Goal: Information Seeking & Learning: Find specific fact

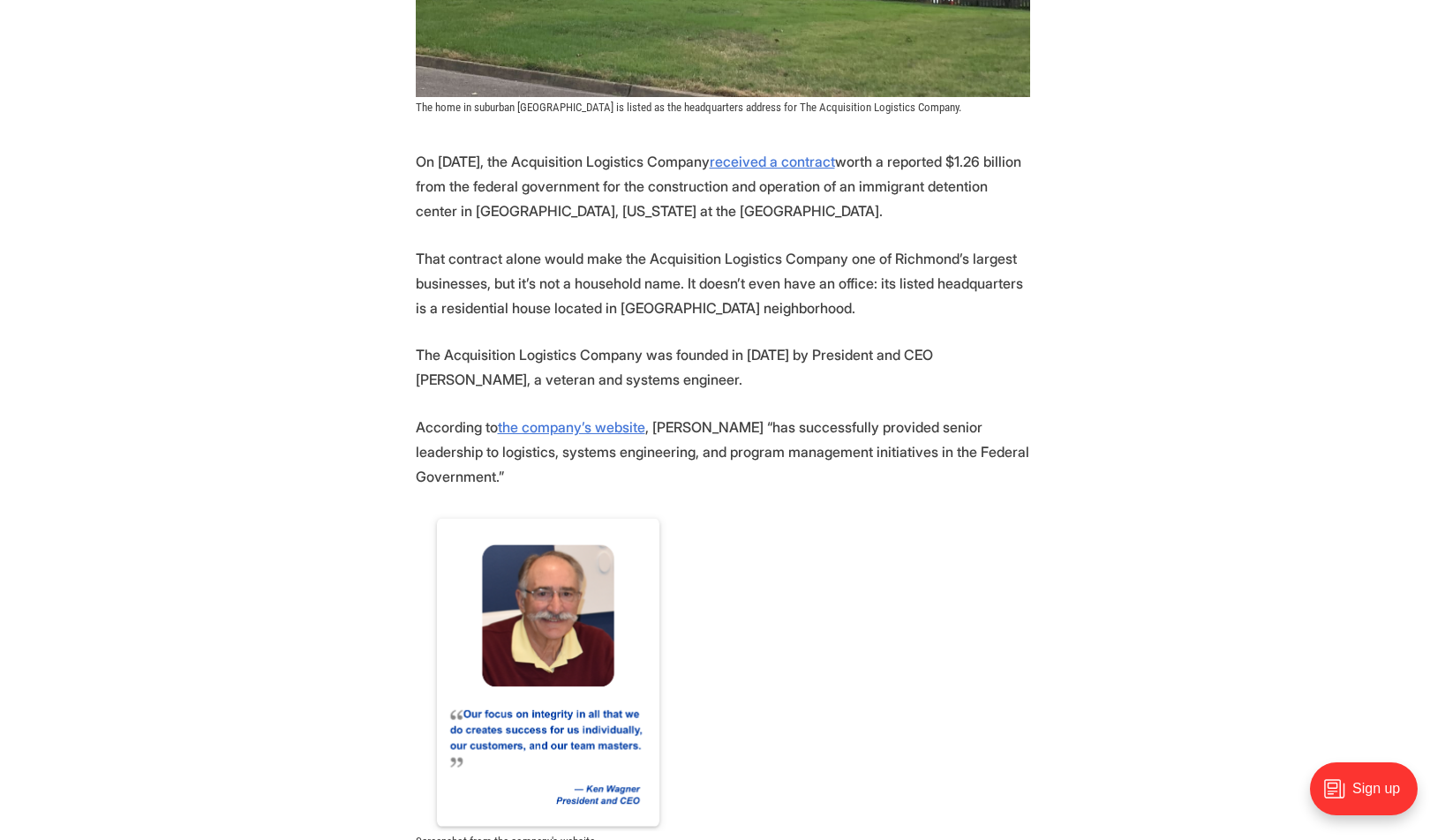
scroll to position [790, 0]
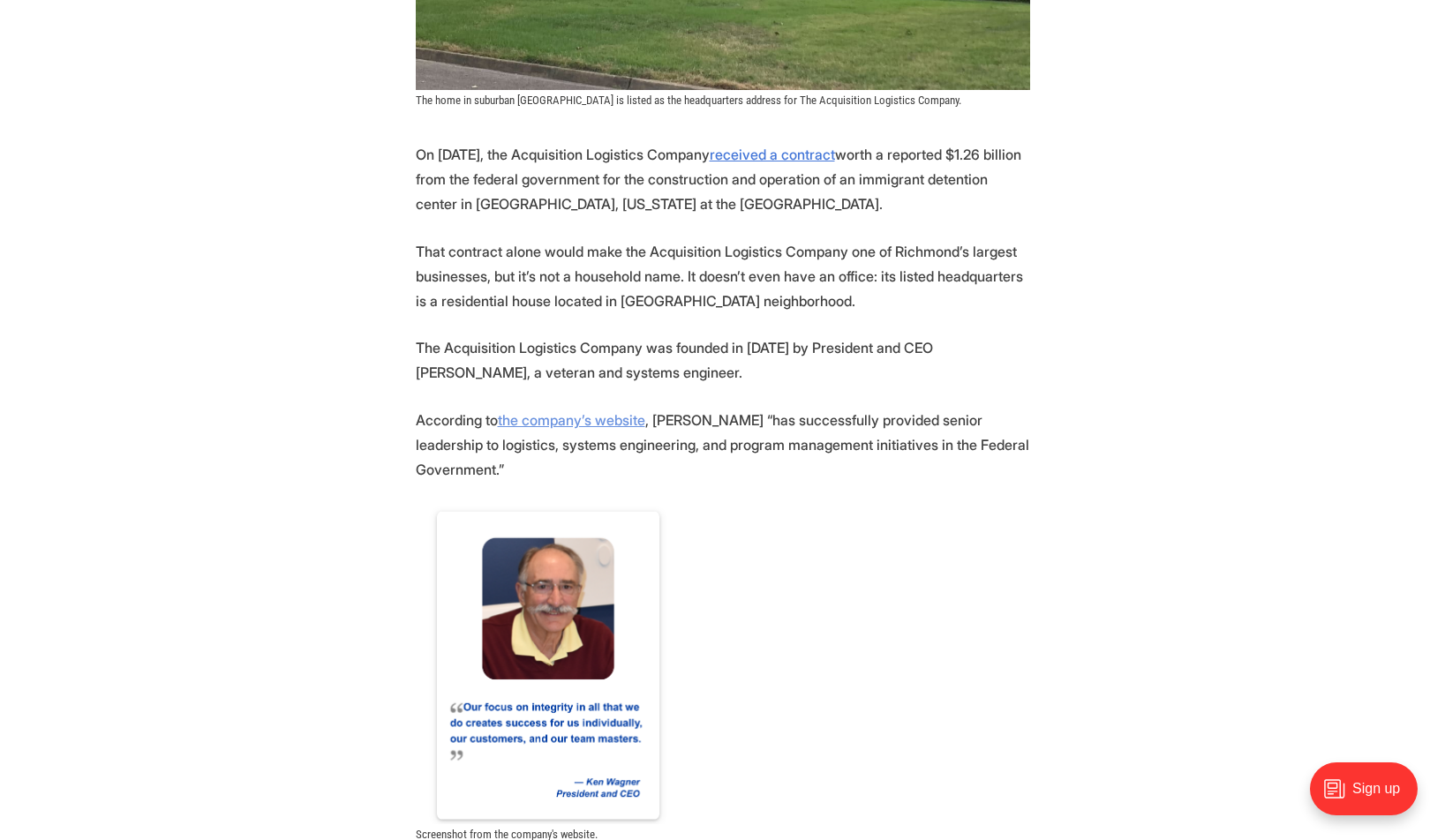
click at [574, 419] on link "the company’s website" at bounding box center [571, 420] width 147 height 18
drag, startPoint x: 787, startPoint y: 349, endPoint x: 1023, endPoint y: 351, distance: 236.0
click at [1023, 351] on p "The Acquisition Logistics Company was founded in [DATE] by President and CEO [P…" at bounding box center [723, 359] width 614 height 50
copy p "President and CEO [PERSON_NAME],"
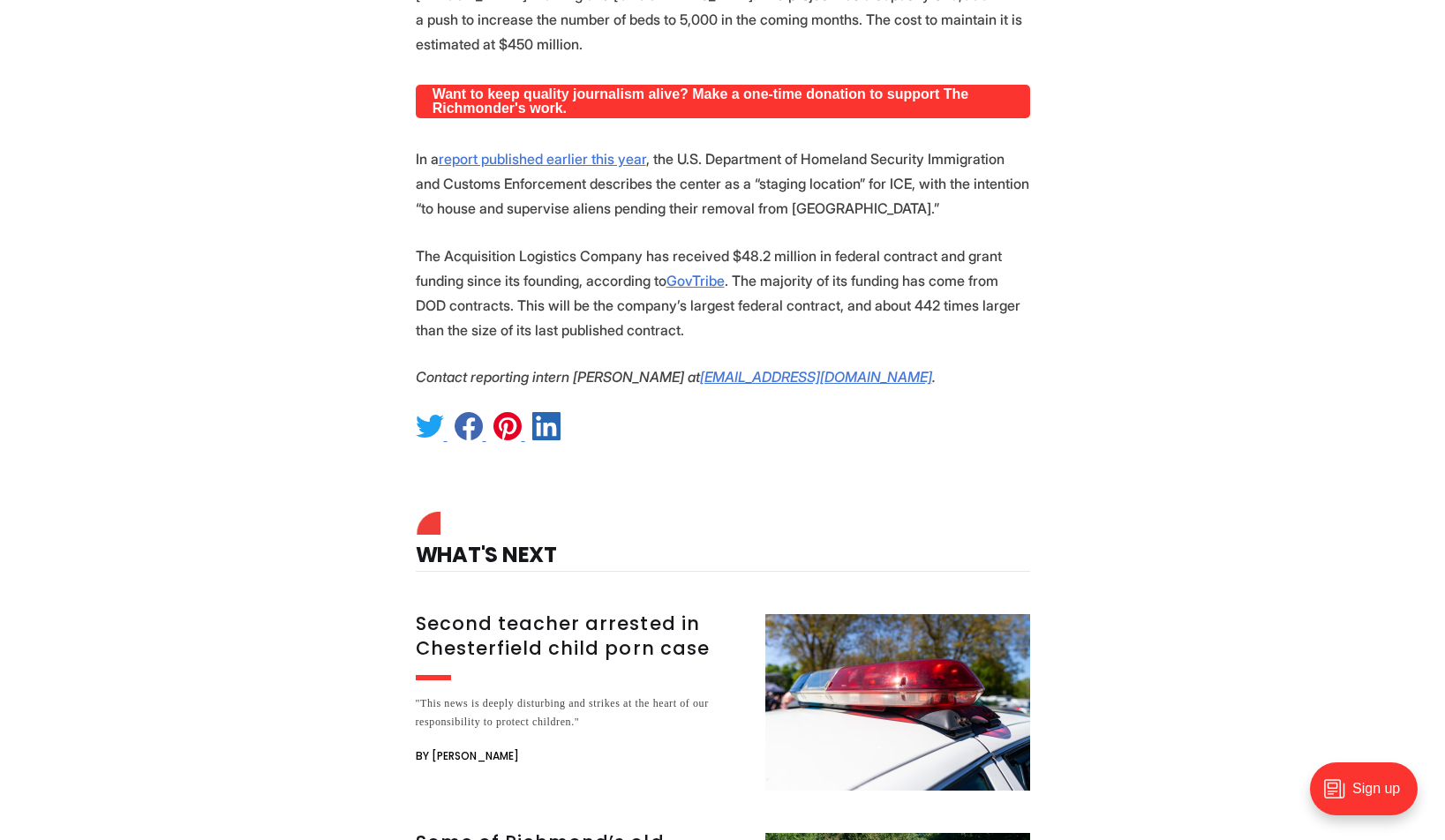
scroll to position [2180, 0]
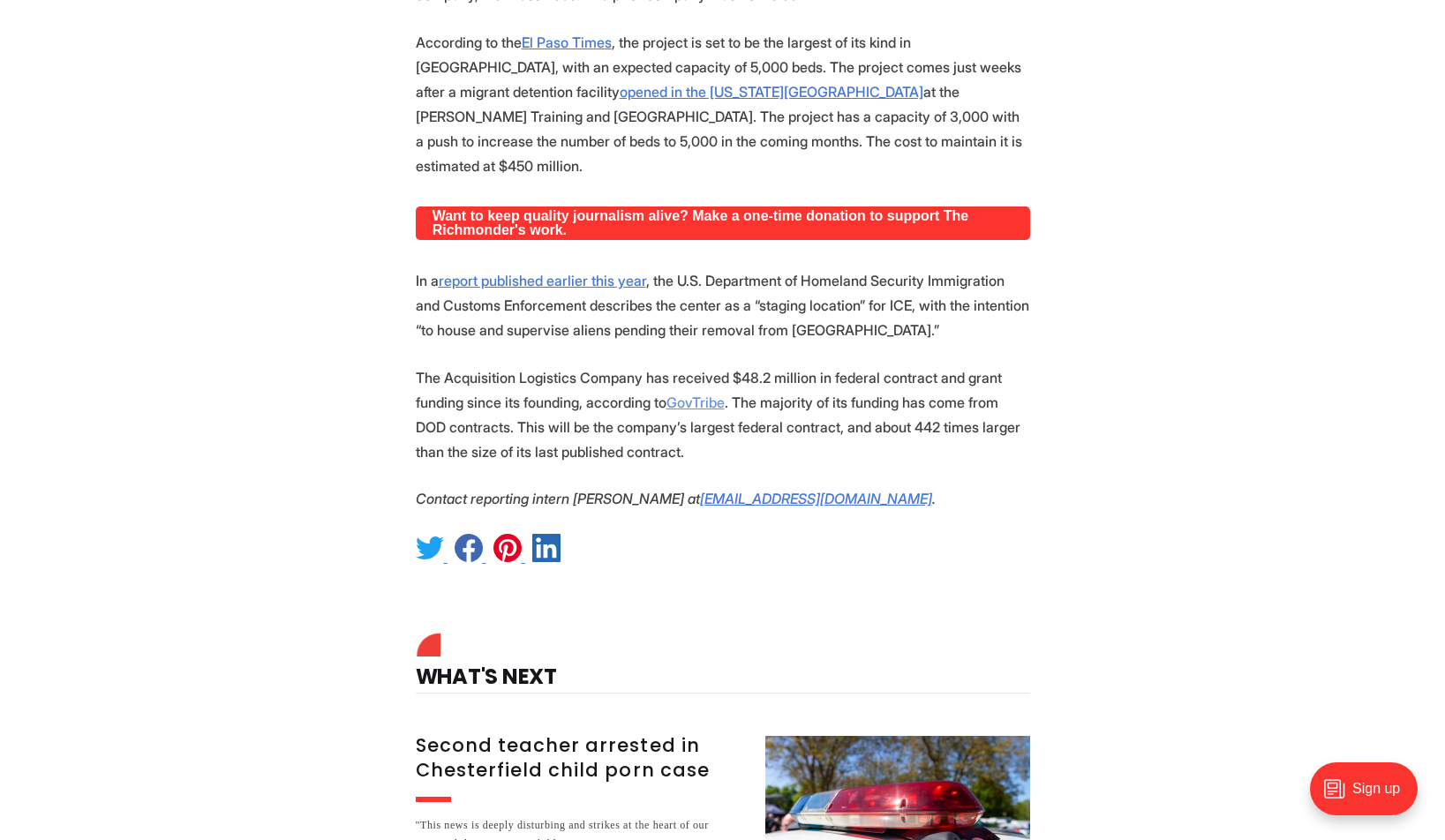
click at [684, 393] on link "GovTribe" at bounding box center [696, 402] width 58 height 18
